Goal: Book appointment/travel/reservation

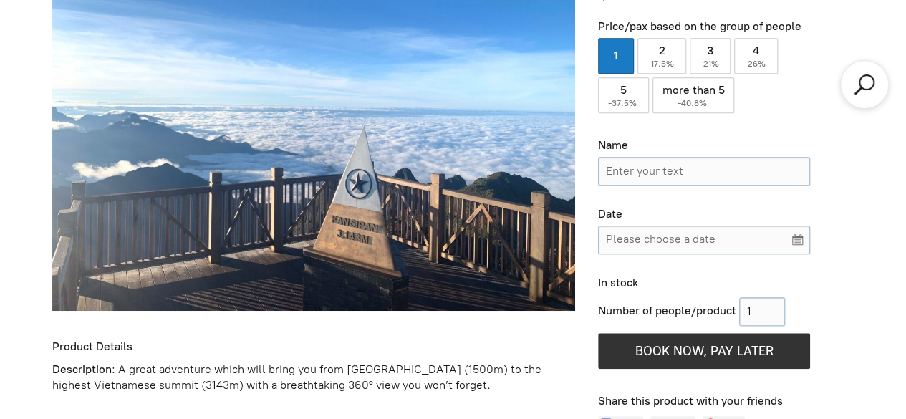
scroll to position [392, 0]
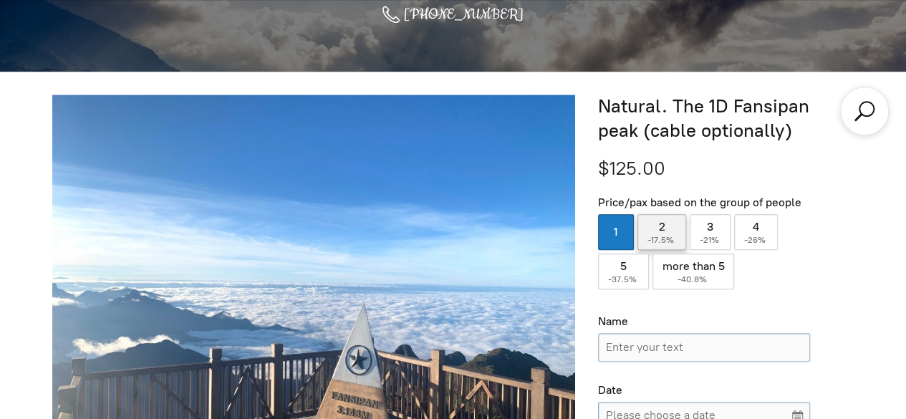
click at [647, 228] on label "2 ( -17.5% )" at bounding box center [661, 232] width 49 height 36
click at [647, 228] on input "2 ( -17.5% )" at bounding box center [661, 232] width 49 height 36
click at [665, 231] on div "2 ( -17.5% )" at bounding box center [661, 232] width 49 height 36
radio input "false"
click at [626, 230] on label "1" at bounding box center [616, 232] width 36 height 36
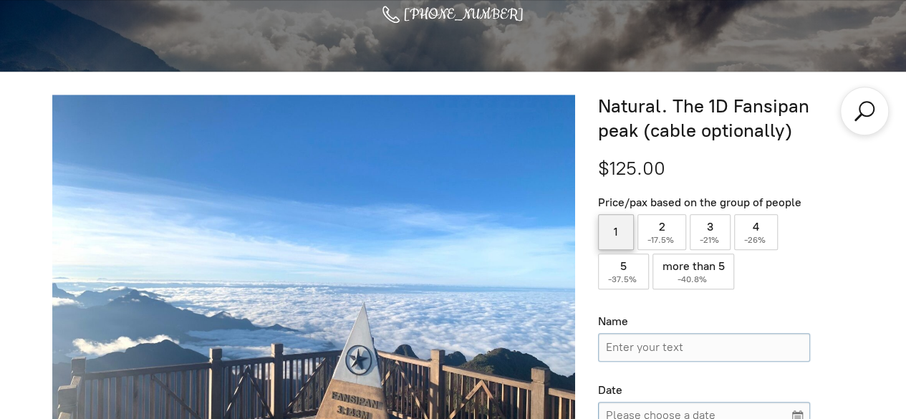
click at [626, 230] on input "1" at bounding box center [616, 232] width 36 height 36
radio input "true"
click at [662, 229] on label "2 ( -17.5% )" at bounding box center [661, 232] width 49 height 36
click at [662, 229] on input "2 ( -17.5% )" at bounding box center [661, 232] width 49 height 36
radio input "true"
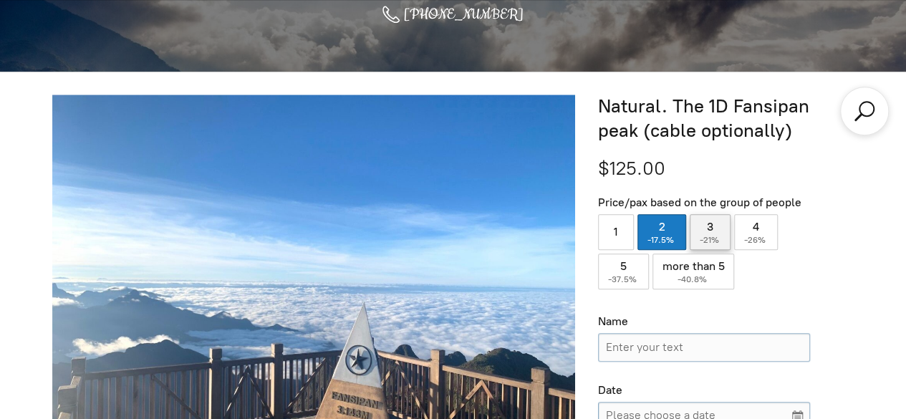
click at [691, 231] on label "3 ( -21% )" at bounding box center [710, 232] width 42 height 36
click at [691, 231] on input "3 ( -21% )" at bounding box center [710, 232] width 42 height 36
radio input "true"
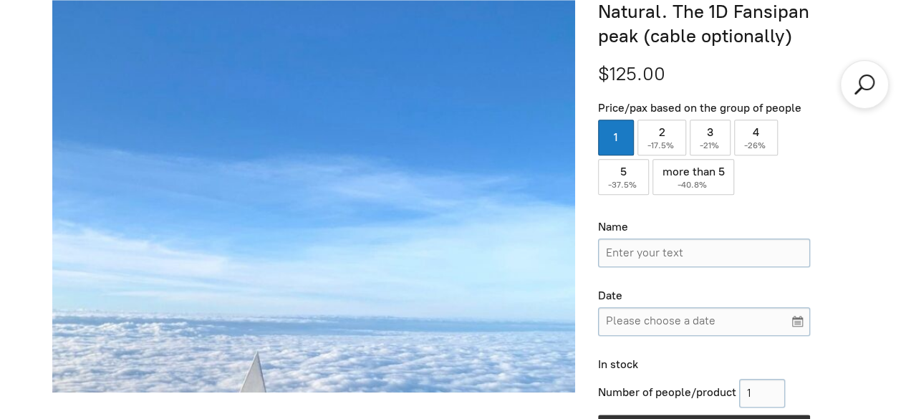
scroll to position [464, 0]
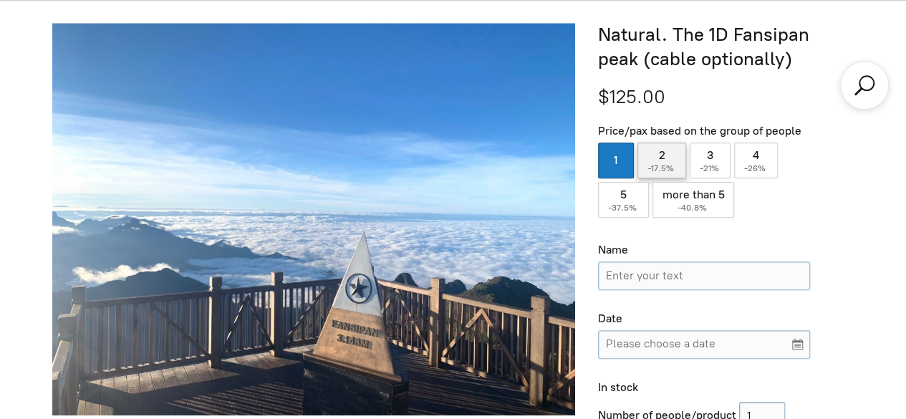
click at [663, 161] on label "2 ( -17.5% )" at bounding box center [661, 160] width 49 height 36
click at [663, 161] on input "2 ( -17.5% )" at bounding box center [661, 160] width 49 height 36
radio input "true"
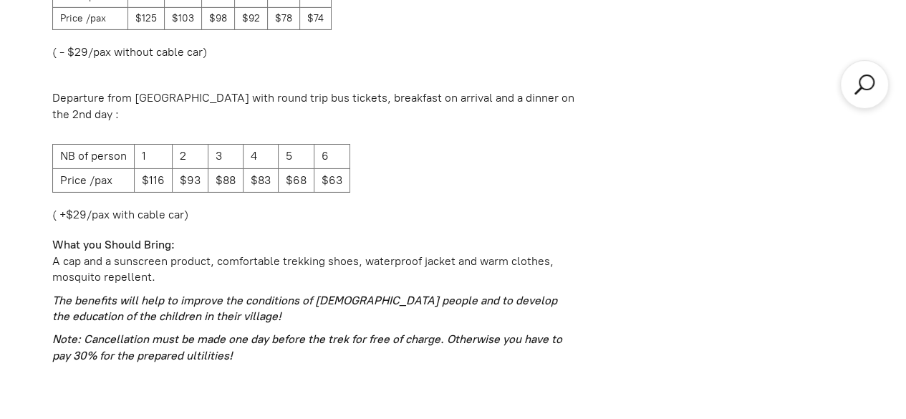
scroll to position [2325, 0]
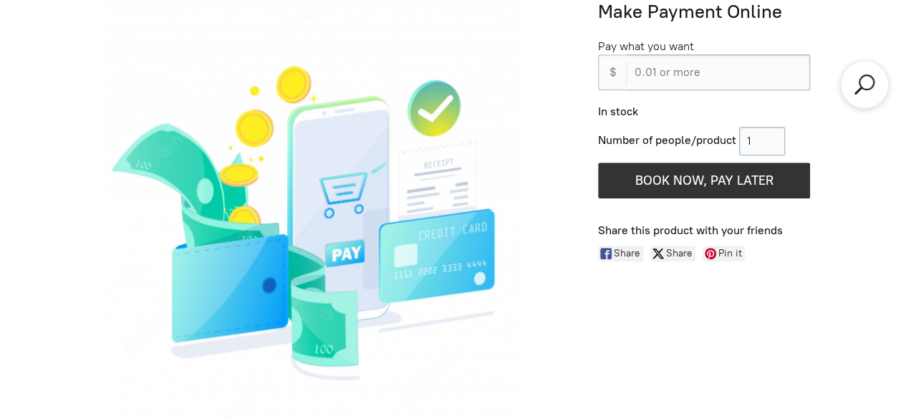
scroll to position [464, 0]
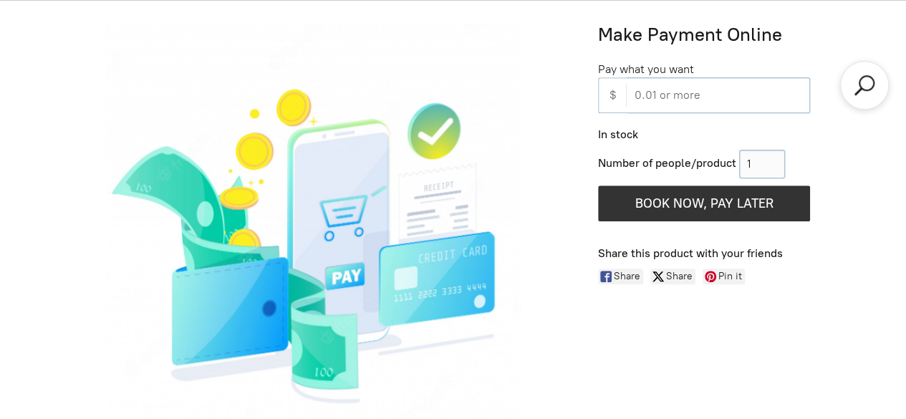
click at [670, 89] on input "0.01 or more" at bounding box center [717, 95] width 183 height 36
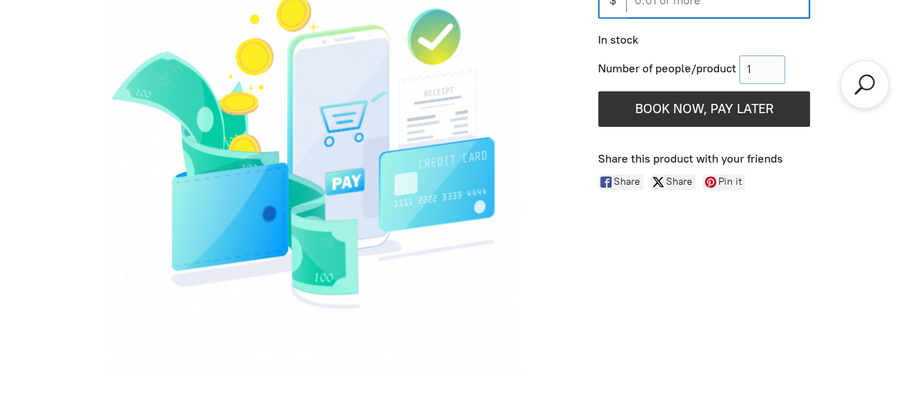
scroll to position [536, 0]
